Goal: Transaction & Acquisition: Purchase product/service

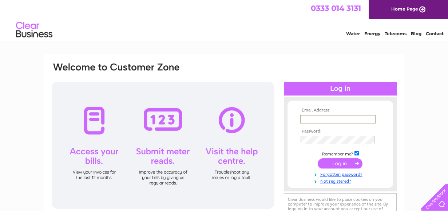
type input "littleheadshop@gmx.co.uk"
click at [347, 146] on tbody "Email Address: littleheadshop@gmx.co.uk Password: Remember me?" at bounding box center [340, 146] width 84 height 76
click at [347, 163] on input "submit" at bounding box center [340, 163] width 45 height 10
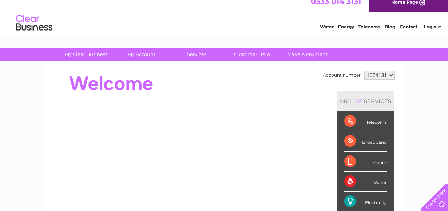
scroll to position [8, 0]
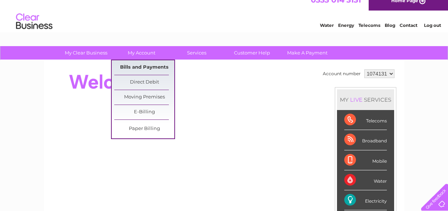
click at [147, 62] on link "Bills and Payments" at bounding box center [144, 67] width 60 height 15
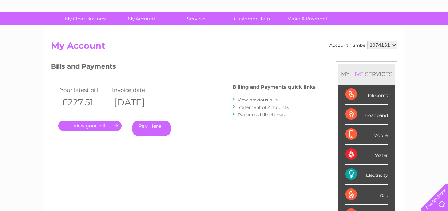
scroll to position [43, 0]
click at [160, 128] on link "Pay Here" at bounding box center [151, 129] width 38 height 16
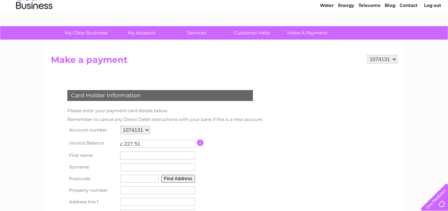
scroll to position [33, 0]
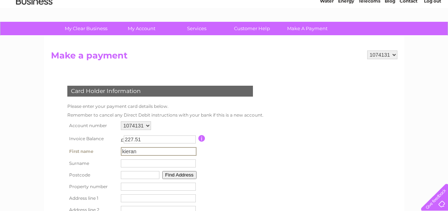
type input "kieran"
type input "jobling"
type input "cw27hr"
click at [172, 178] on button "Find Address" at bounding box center [178, 175] width 34 height 8
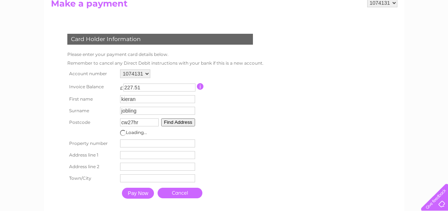
scroll to position [87, 0]
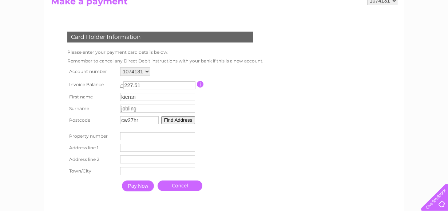
click at [182, 116] on button "Find Address" at bounding box center [178, 120] width 34 height 8
click at [154, 139] on input "number" at bounding box center [157, 136] width 75 height 8
type input "145"
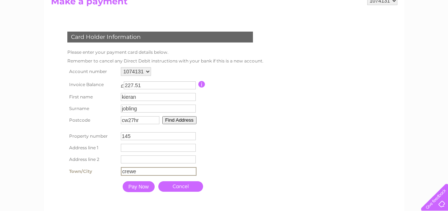
type input "crewe"
click at [142, 188] on input "Pay Now" at bounding box center [139, 187] width 32 height 11
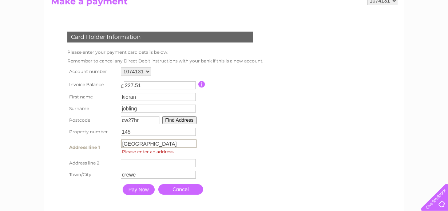
type input "edleston road"
click at [139, 189] on input "Pay Now" at bounding box center [139, 189] width 32 height 11
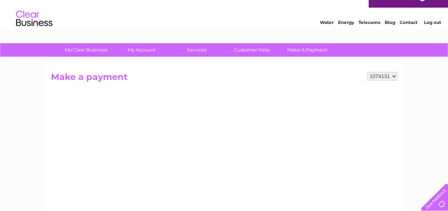
scroll to position [11, 0]
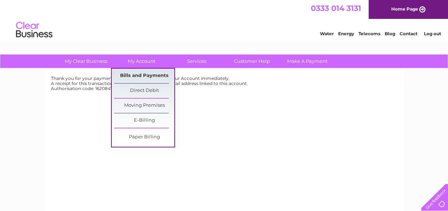
click at [159, 78] on link "Bills and Payments" at bounding box center [144, 76] width 60 height 15
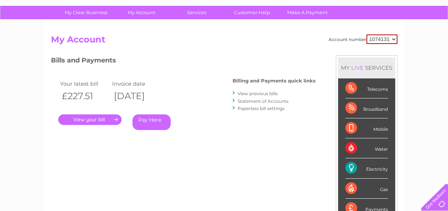
scroll to position [49, 0]
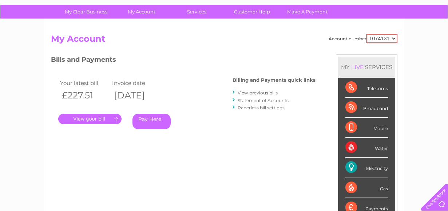
click at [91, 120] on link "." at bounding box center [89, 119] width 63 height 11
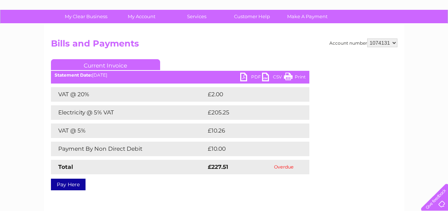
scroll to position [46, 0]
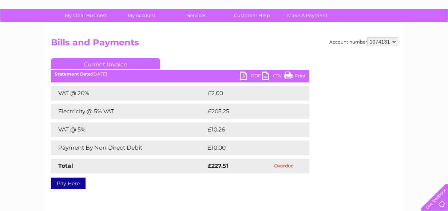
click at [257, 78] on link "PDF" at bounding box center [251, 77] width 22 height 11
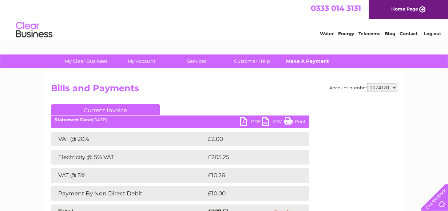
scroll to position [0, 0]
